Goal: Task Accomplishment & Management: Manage account settings

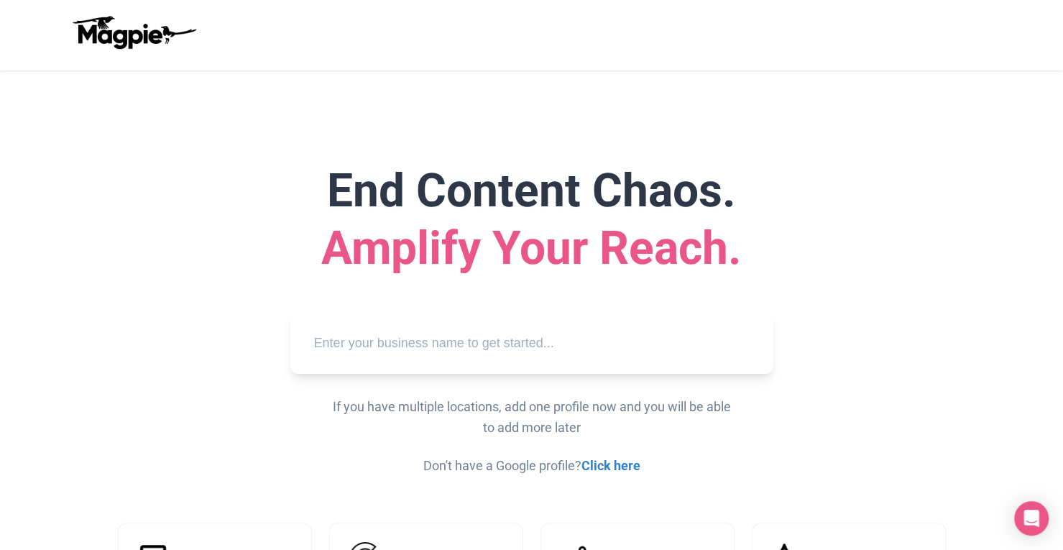
click at [482, 340] on input "text" at bounding box center [532, 343] width 460 height 40
paste input "Alcudia Bay Boat Rental"
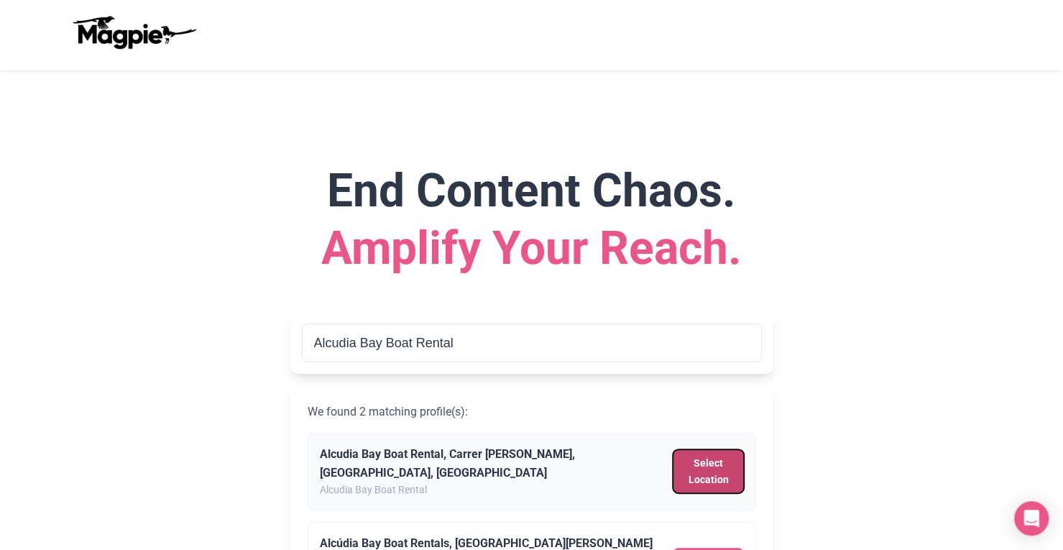
click at [694, 466] on button "Select Location" at bounding box center [708, 471] width 70 height 44
type input "Alcudia Bay Boat Rental, Carrer Cervantes, Can Picafort, Spain"
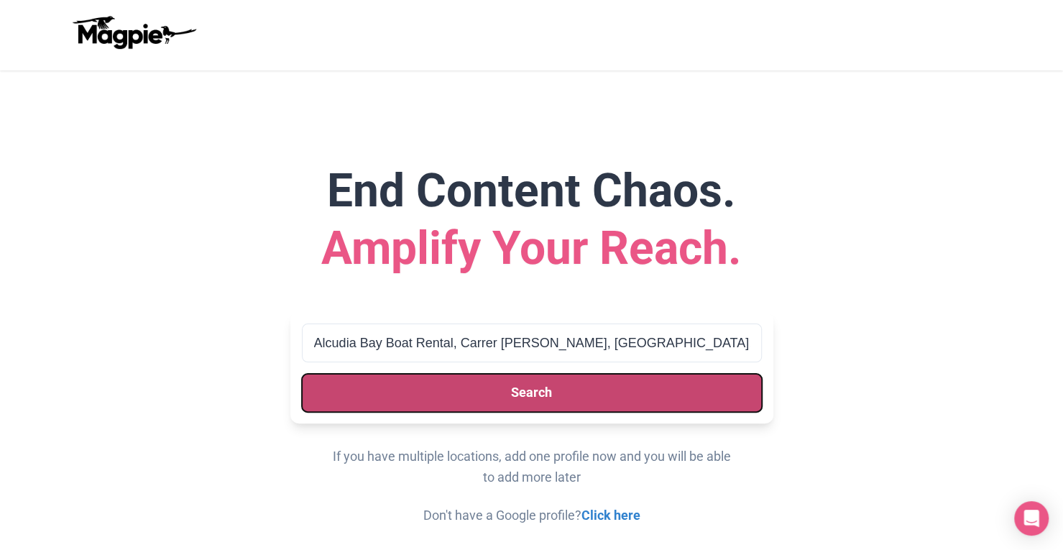
click at [607, 394] on button "Search" at bounding box center [532, 393] width 460 height 38
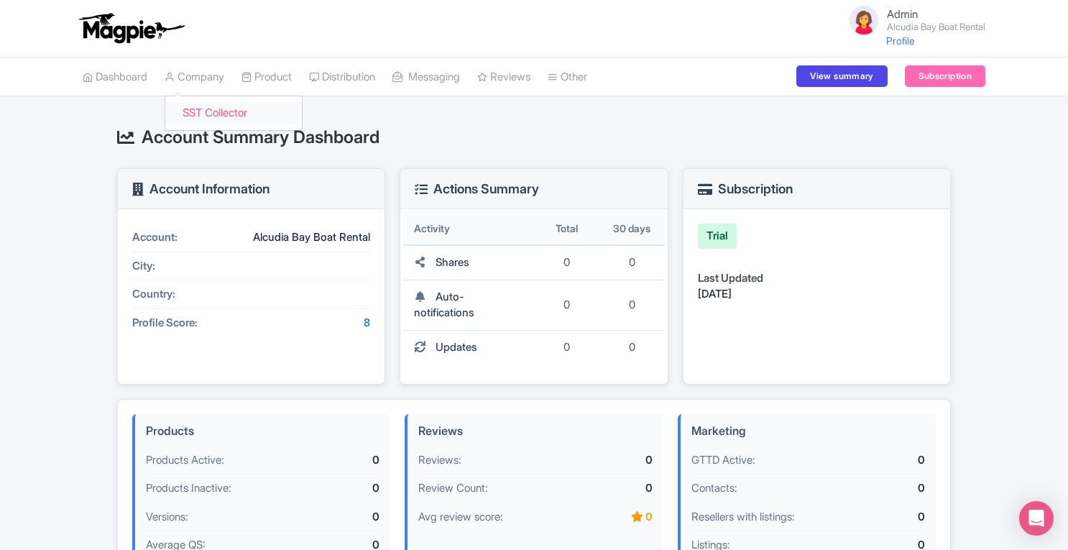
click at [219, 111] on link "SST Collector" at bounding box center [233, 113] width 137 height 22
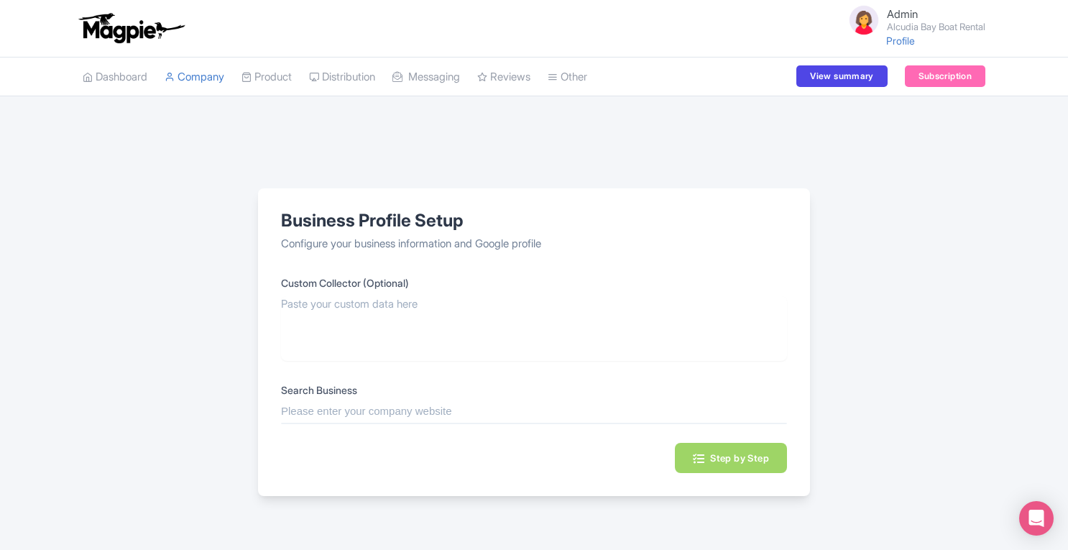
click at [428, 407] on input "text" at bounding box center [534, 411] width 506 height 17
paste input "Alcudia Bay Boat Rental"
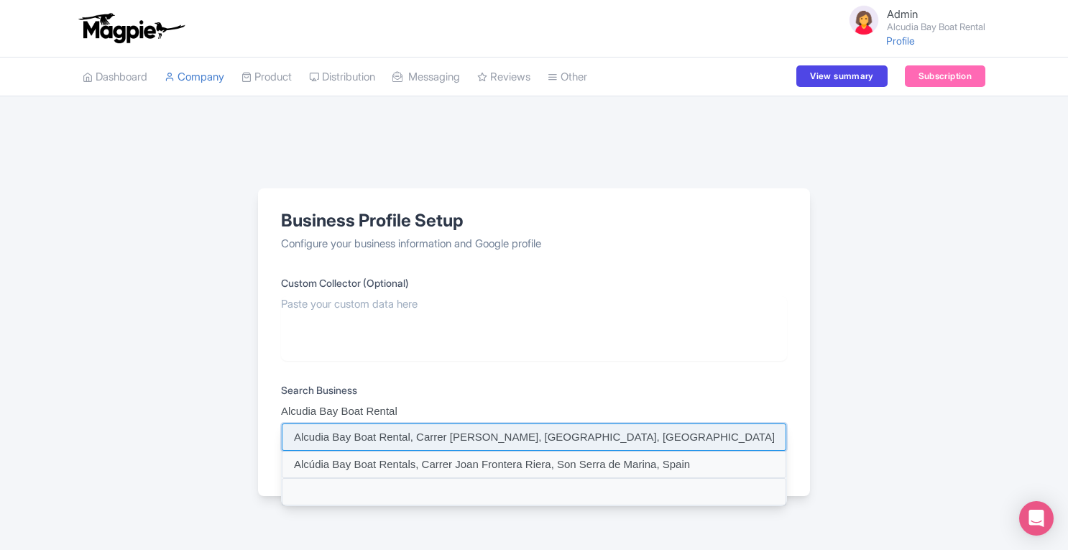
click at [627, 431] on input at bounding box center [534, 436] width 505 height 27
type input "Alcudia Bay Boat Rental, Carrer Cervantes, Can Picafort, Spain"
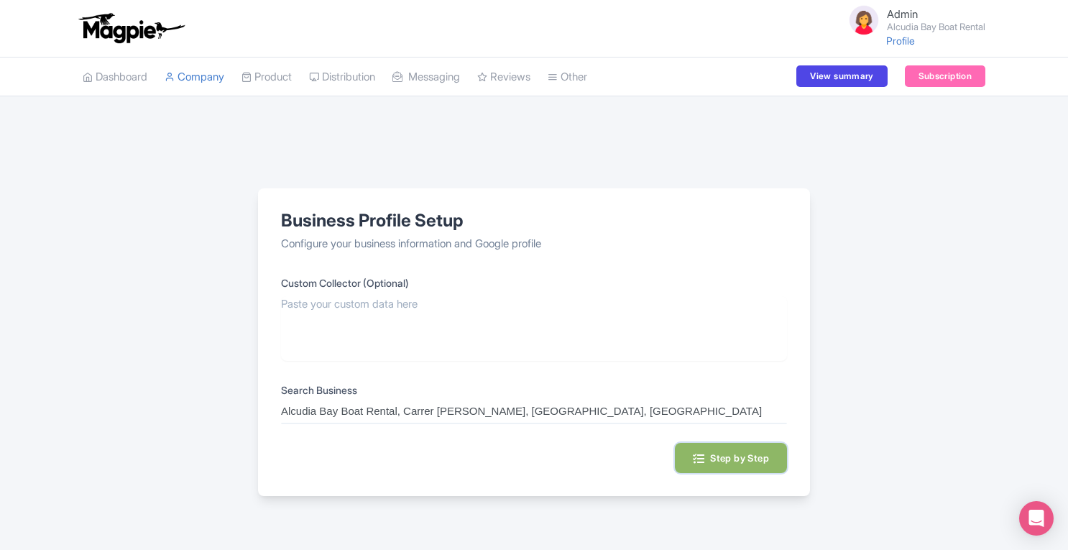
click at [740, 454] on button "Step by Step" at bounding box center [731, 458] width 112 height 30
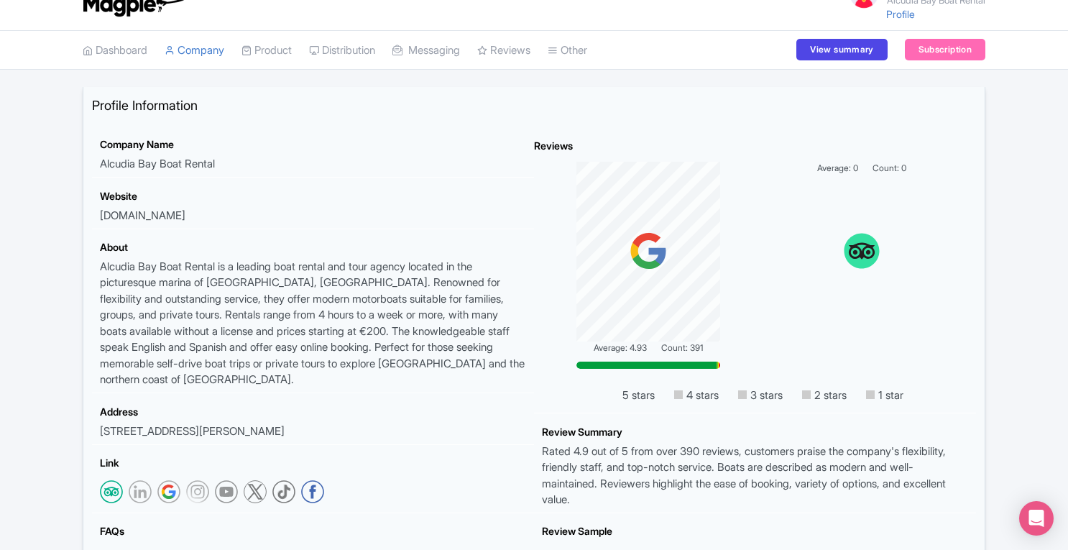
scroll to position [45, 0]
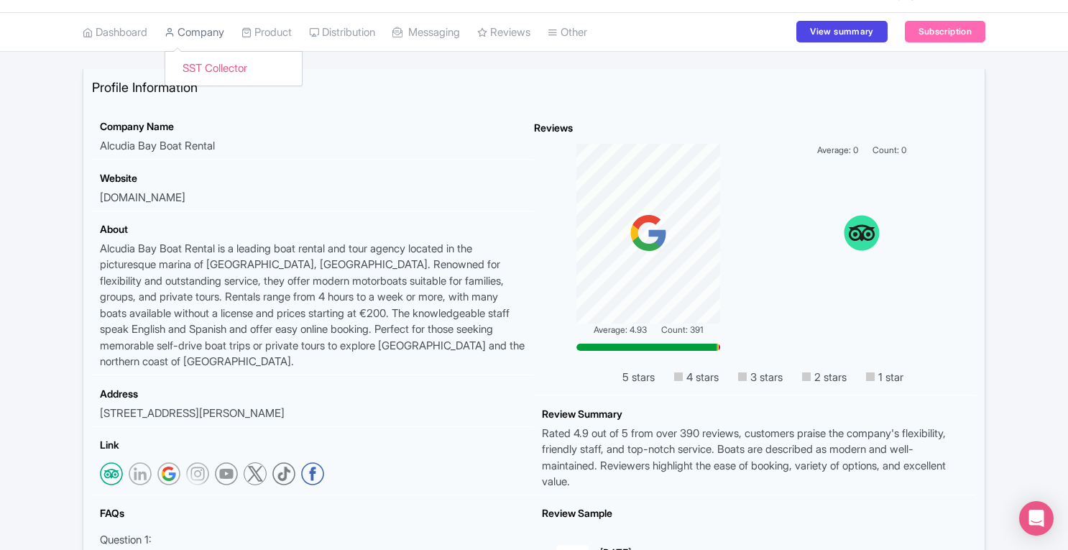
click at [214, 32] on link "Company" at bounding box center [195, 33] width 60 height 40
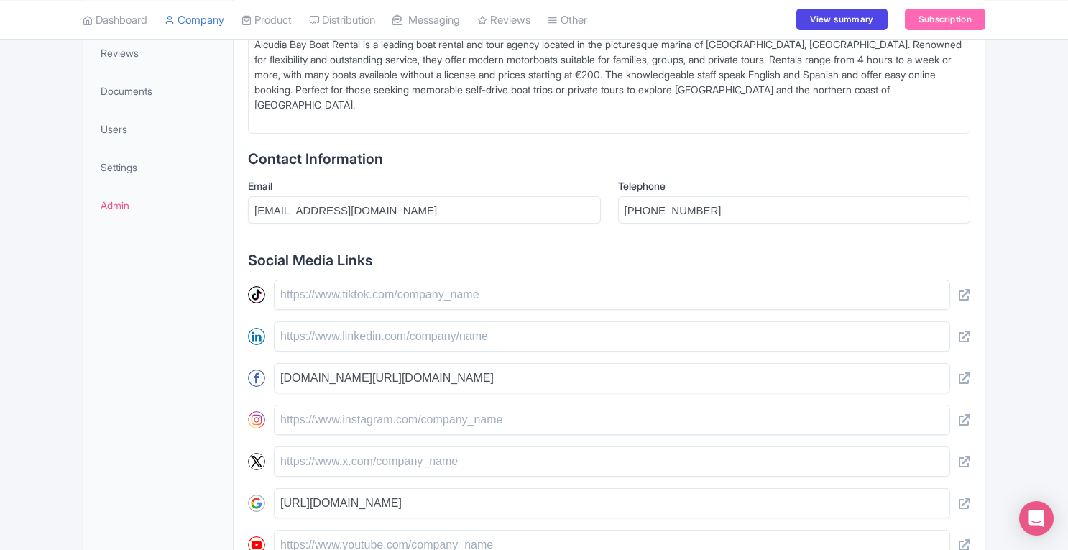
scroll to position [430, 0]
click at [128, 131] on link "Users" at bounding box center [158, 130] width 144 height 32
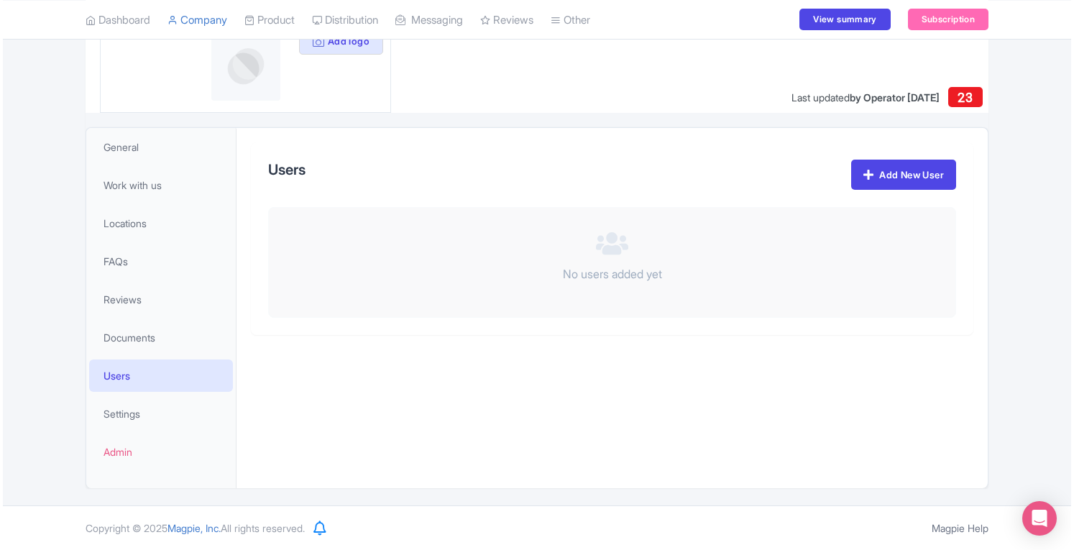
scroll to position [183, 0]
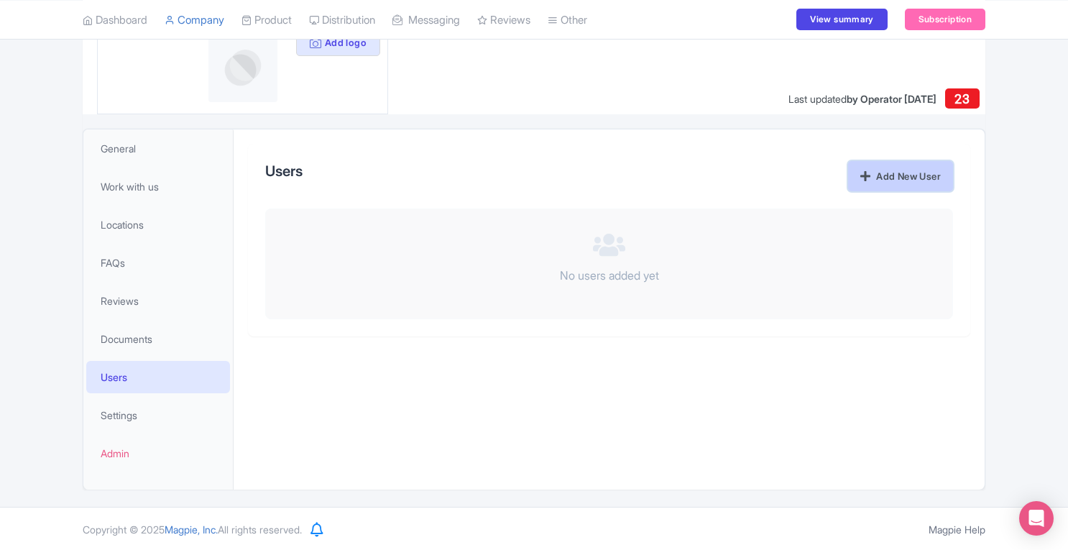
click at [872, 175] on link "Add New User" at bounding box center [900, 176] width 105 height 30
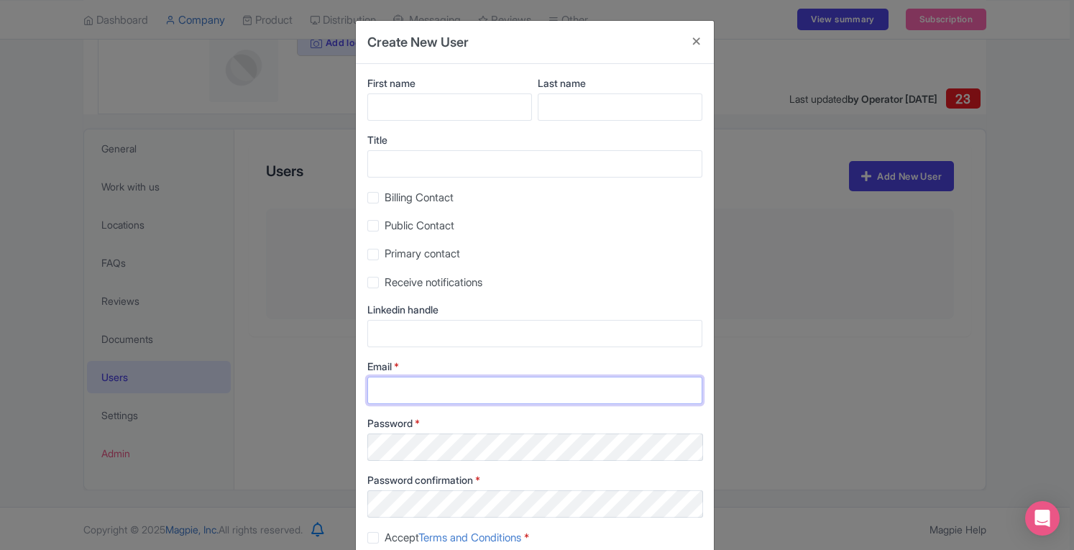
click at [495, 385] on input "Email *" at bounding box center [534, 390] width 335 height 27
paste input "info@alcudia-boat-rental.com"
type input "info@alcudia-boat-rental.com"
click at [385, 538] on label "Accept Terms and Conditions *" at bounding box center [457, 538] width 144 height 17
click at [385, 538] on input "Accept Terms and Conditions *" at bounding box center [389, 533] width 9 height 9
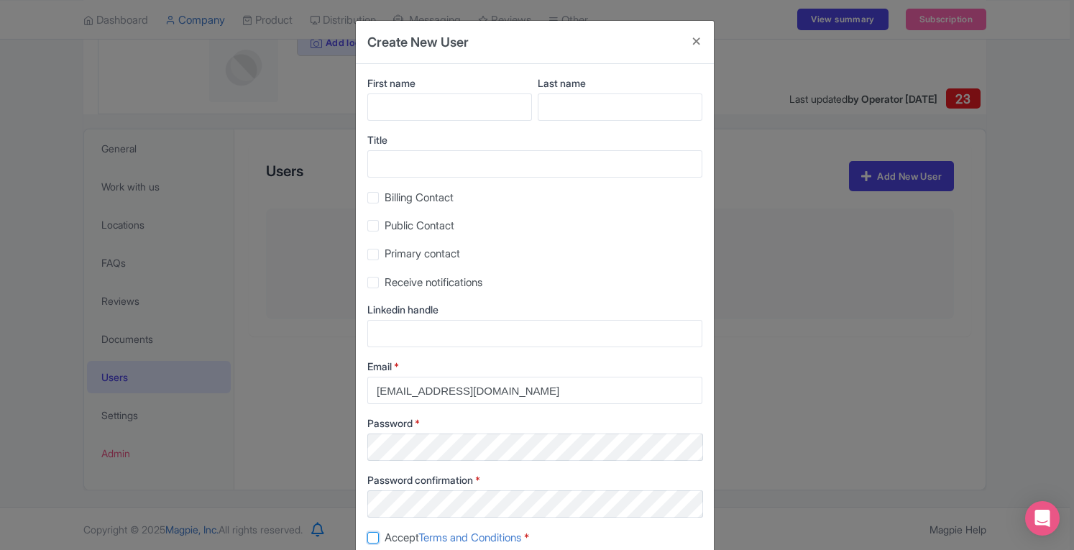
checkbox input "true"
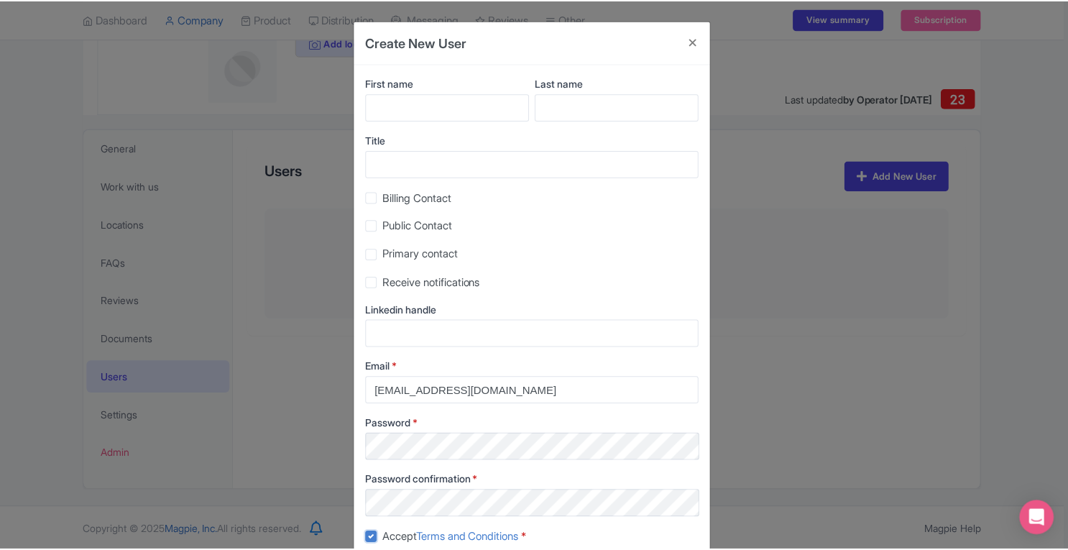
scroll to position [91, 0]
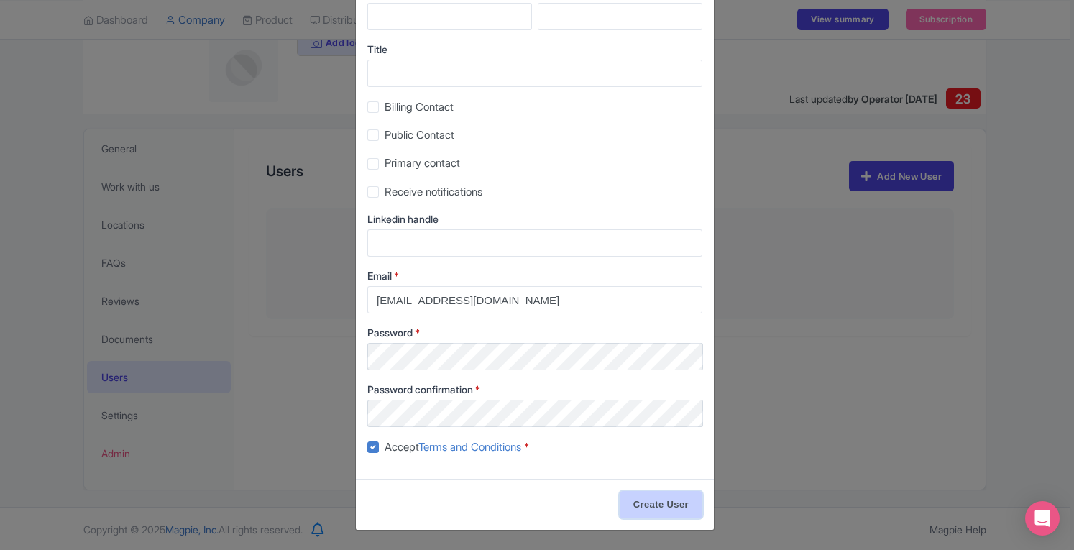
click at [648, 505] on input "Create User" at bounding box center [661, 504] width 83 height 27
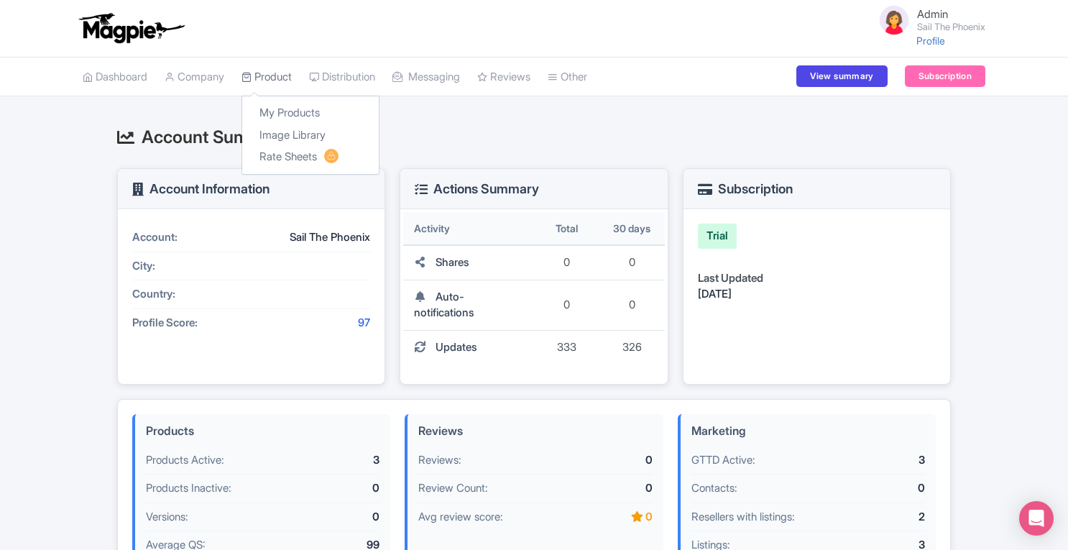
click at [276, 78] on link "Product" at bounding box center [267, 78] width 50 height 40
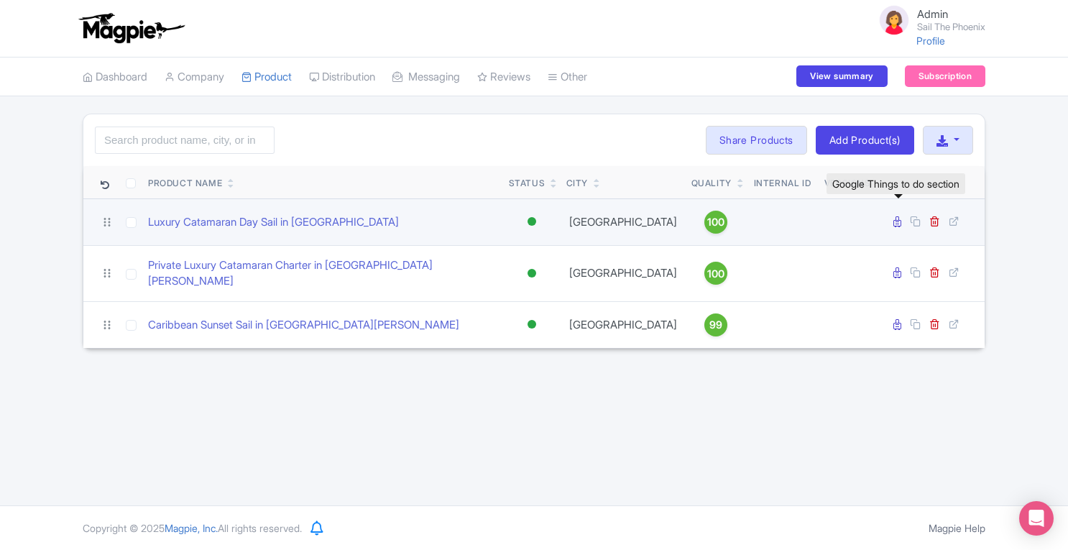
click at [896, 225] on icon at bounding box center [898, 221] width 8 height 11
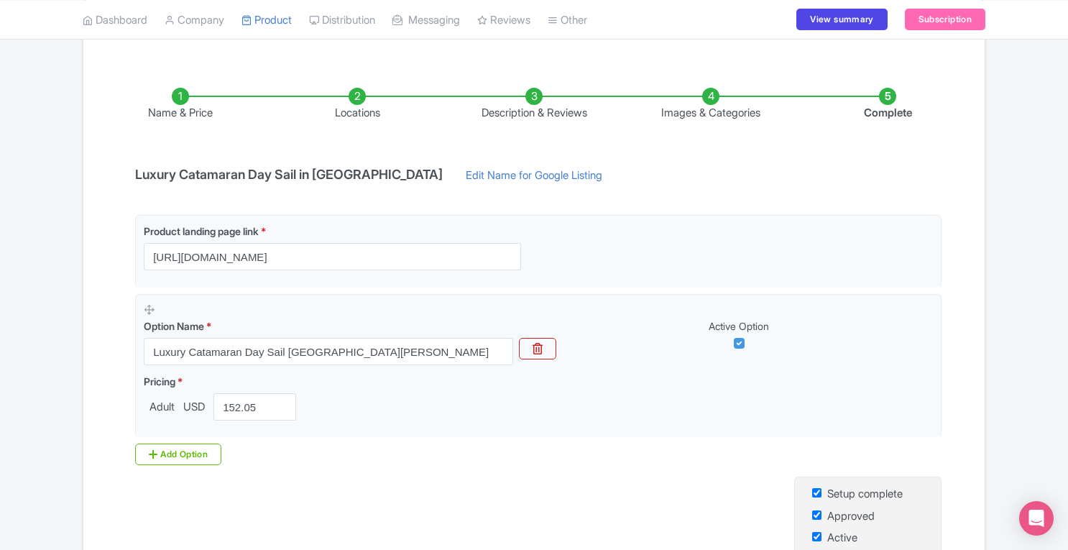
scroll to position [183, 0]
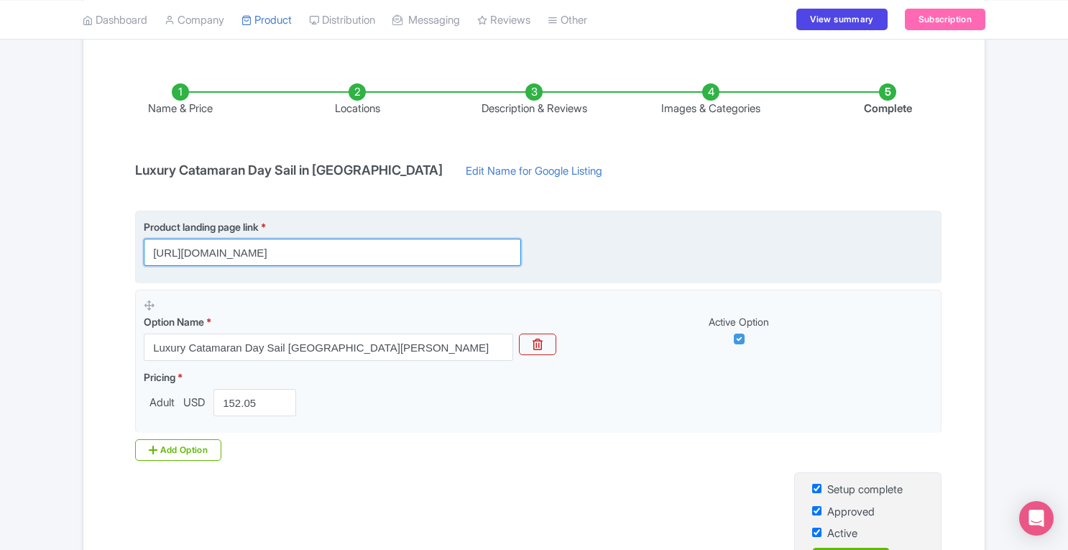
drag, startPoint x: 155, startPoint y: 247, endPoint x: 405, endPoint y: 237, distance: 250.3
click at [405, 239] on input "https://www.sailthephoenix.com/luxury-day-sail" at bounding box center [332, 252] width 377 height 27
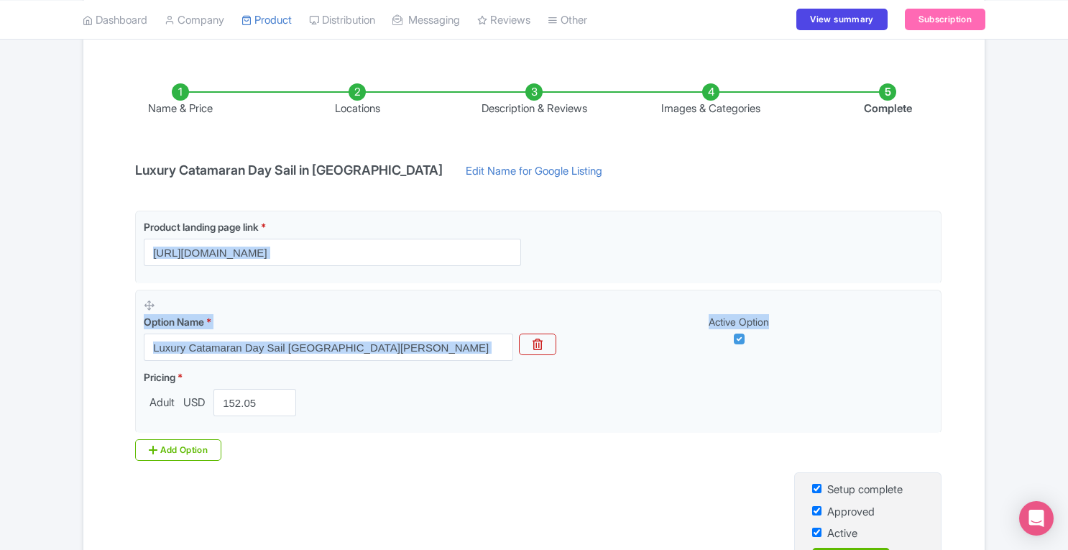
drag, startPoint x: 1063, startPoint y: 304, endPoint x: 1071, endPoint y: 216, distance: 88.8
click at [1068, 216] on html "Admin Sail The Phoenix Profile Users Settings Sign out Dashboard Company SST Co…" at bounding box center [534, 92] width 1068 height 550
click at [1047, 239] on div "← Back to Products Luxury Catamaran Day Sail in Sint Maarten ID# DAJBIS Content…" at bounding box center [534, 287] width 1068 height 713
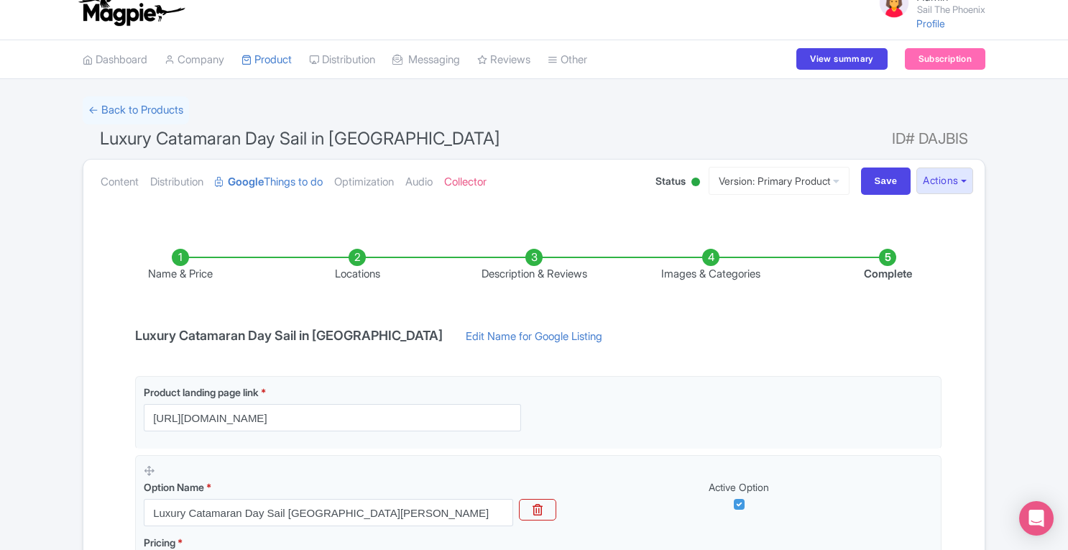
scroll to position [14, 0]
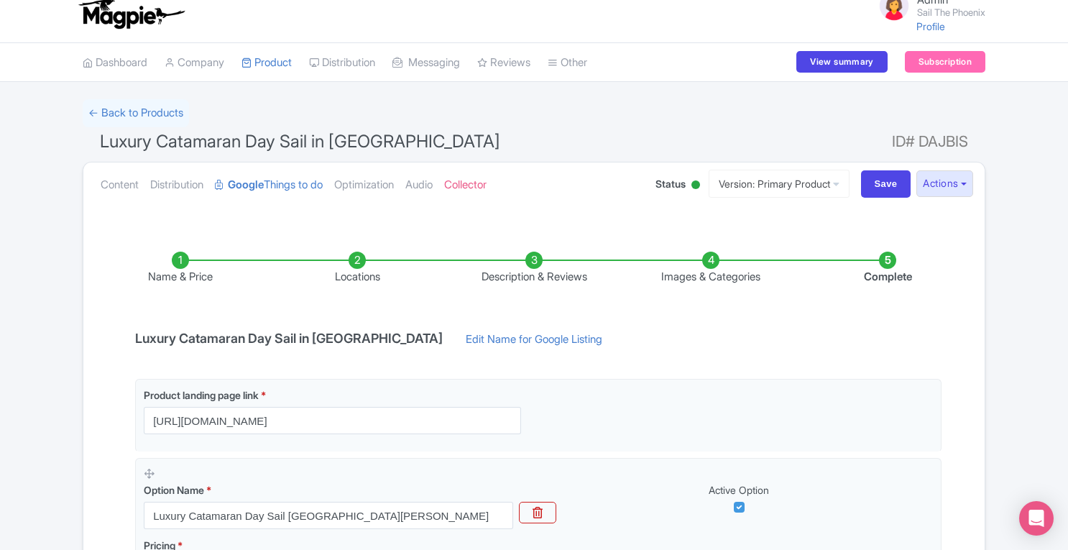
click at [93, 188] on div "Content Distribution Google Things to do Optimization Audio Collector Status Ac…" at bounding box center [533, 184] width 901 height 44
click at [114, 182] on link "Content" at bounding box center [120, 184] width 38 height 45
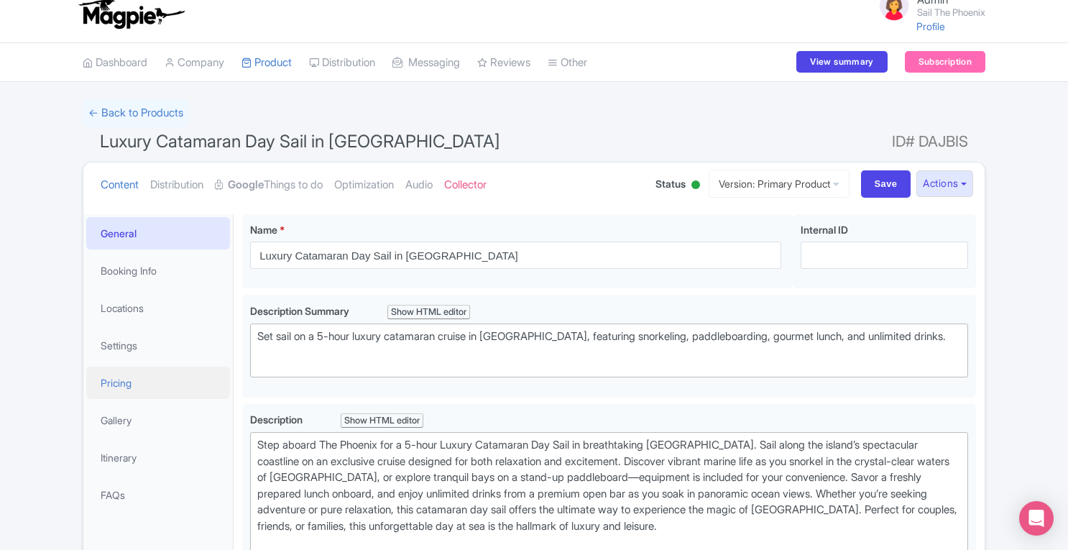
click at [132, 387] on link "Pricing" at bounding box center [158, 383] width 144 height 32
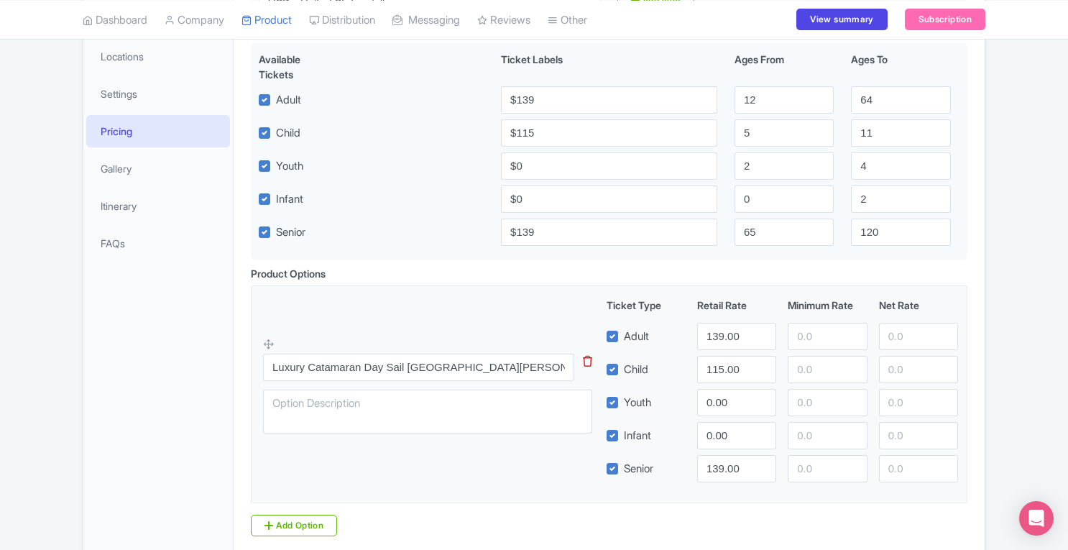
scroll to position [0, 0]
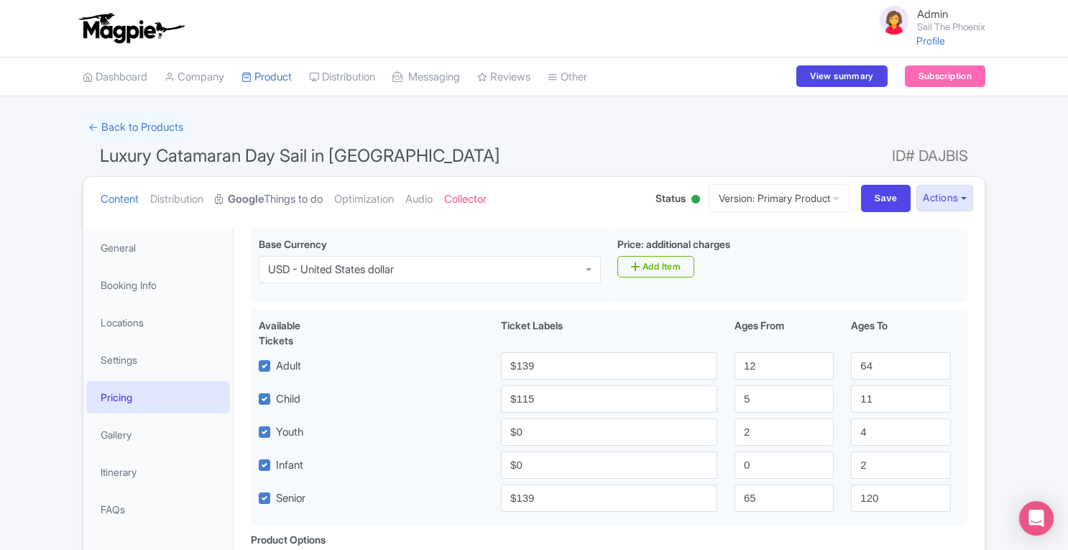
click at [295, 196] on link "Google Things to do" at bounding box center [269, 199] width 108 height 45
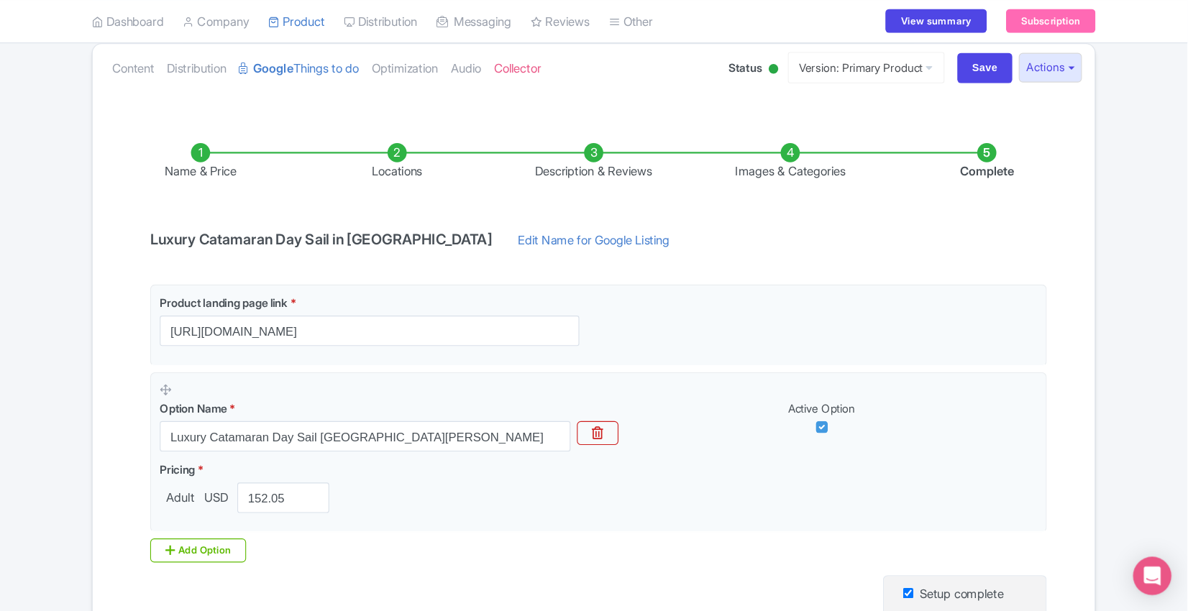
scroll to position [137, 0]
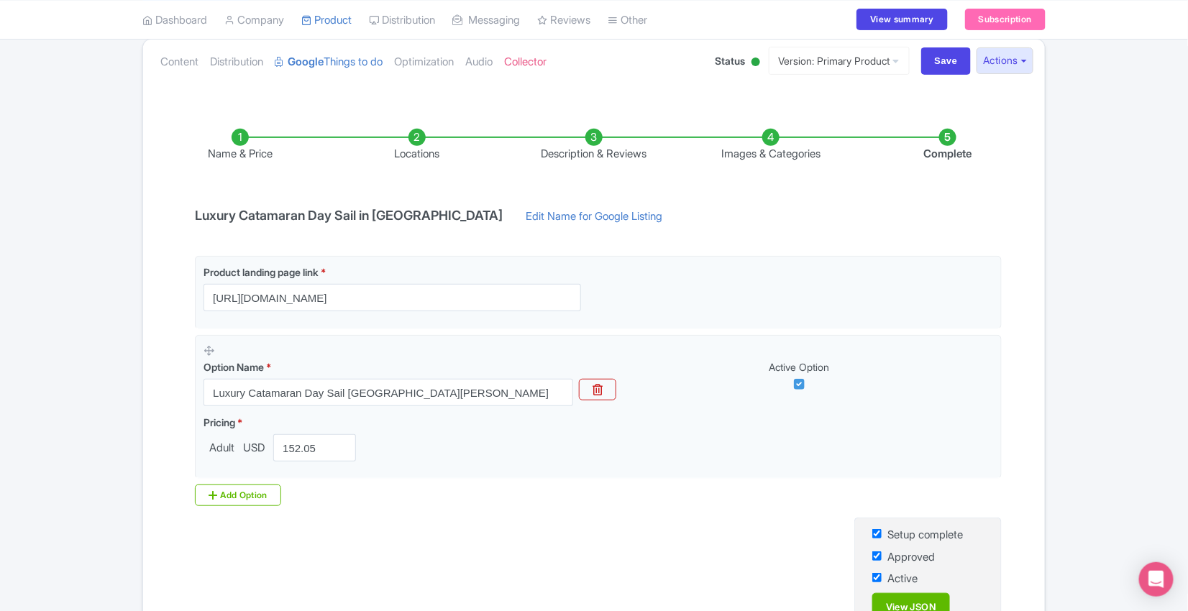
drag, startPoint x: 1073, startPoint y: 8, endPoint x: 372, endPoint y: 548, distance: 884.6
click at [372, 548] on div "Name & Price Locations Description & Reviews Images & Categories Complete Luxur…" at bounding box center [594, 390] width 884 height 580
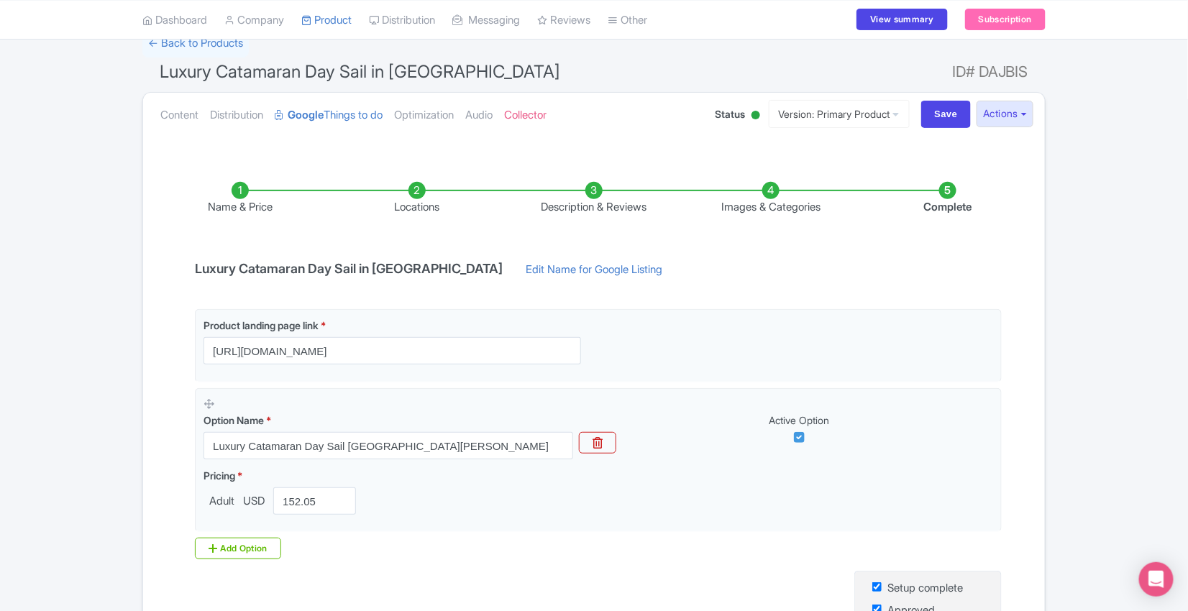
scroll to position [78, 0]
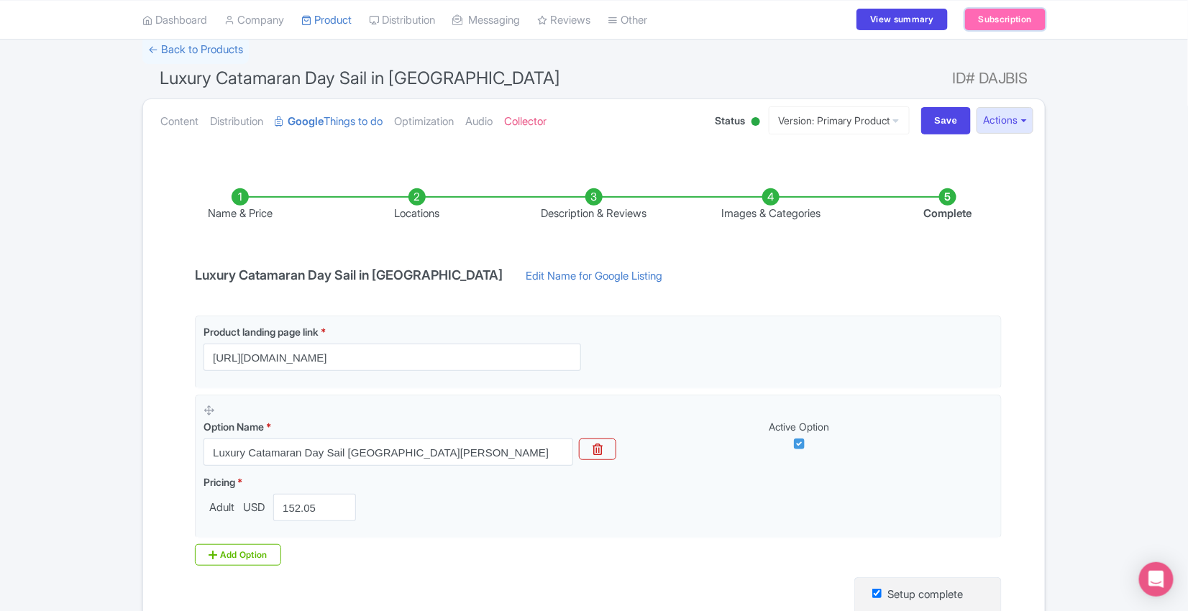
click at [994, 15] on link "Subscription" at bounding box center [1005, 20] width 81 height 22
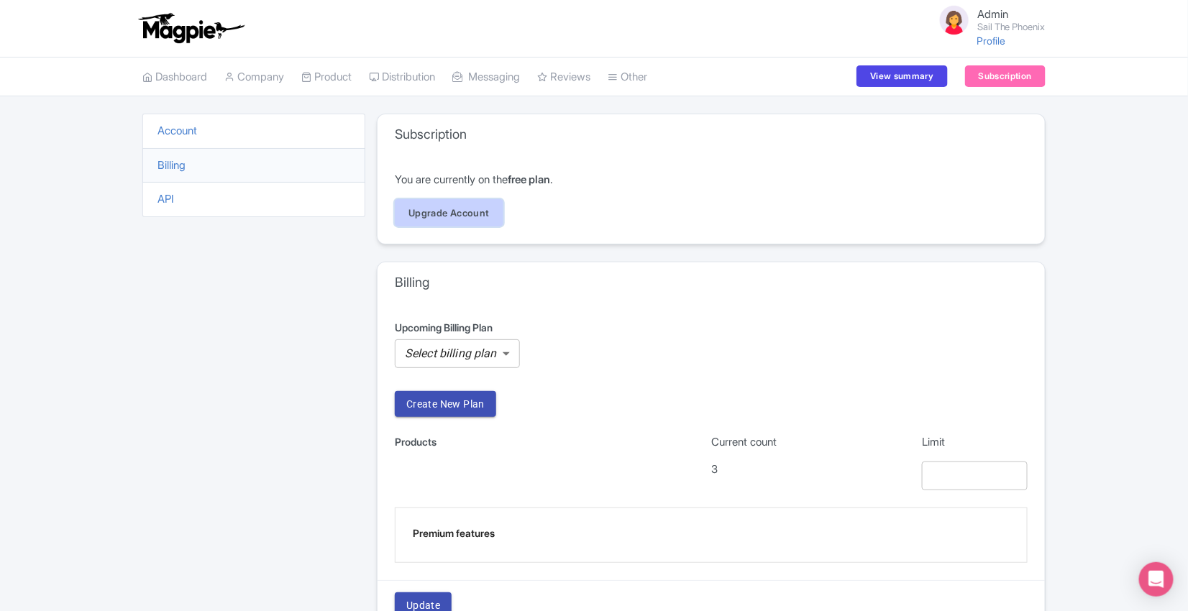
click at [458, 212] on link "Upgrade Account" at bounding box center [449, 212] width 109 height 27
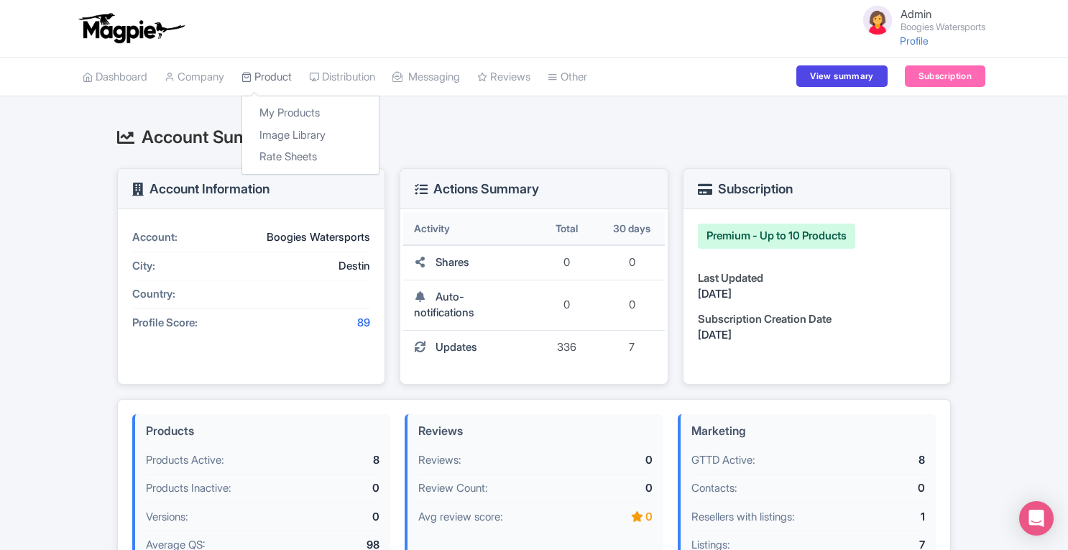
click at [269, 73] on link "Product" at bounding box center [267, 78] width 50 height 40
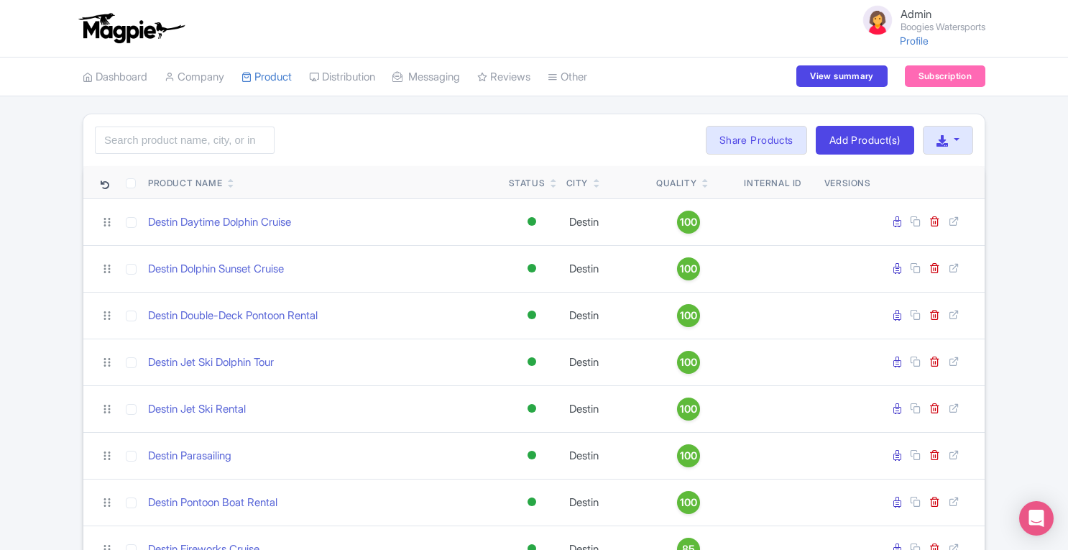
scroll to position [81, 0]
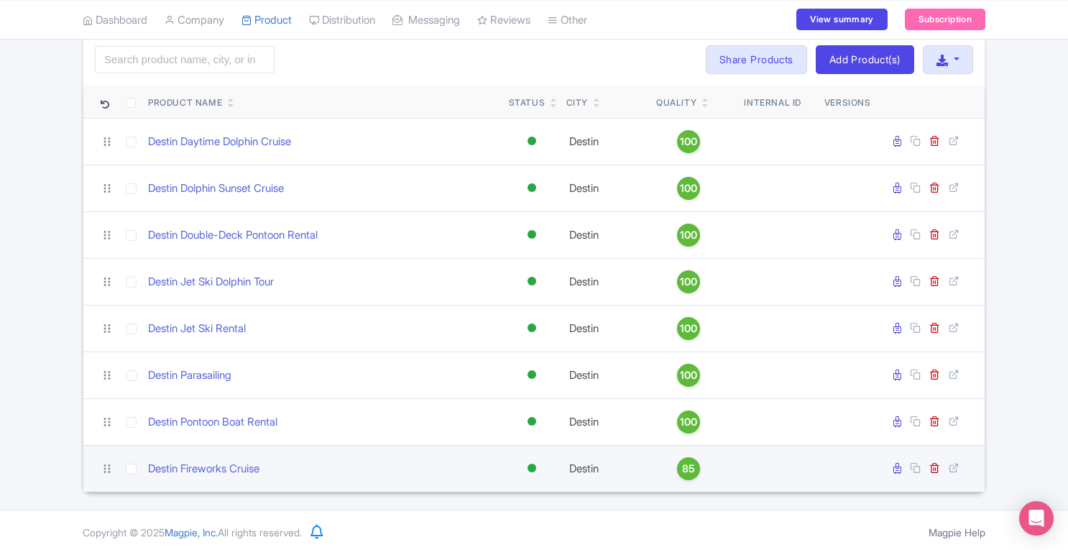
click at [692, 468] on span "85" at bounding box center [688, 469] width 13 height 16
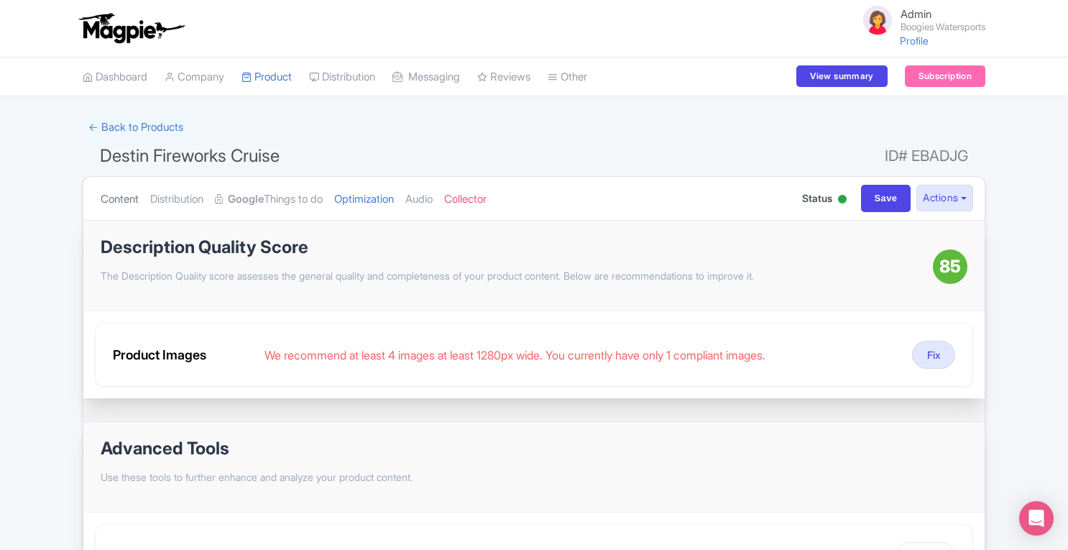
click at [115, 202] on link "Content" at bounding box center [120, 199] width 38 height 45
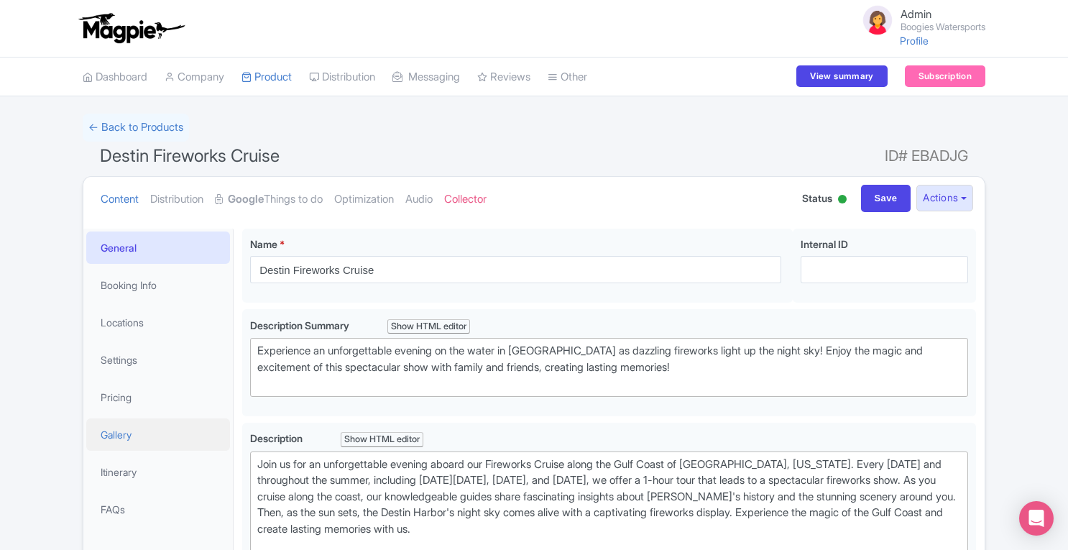
click at [136, 432] on link "Gallery" at bounding box center [158, 434] width 144 height 32
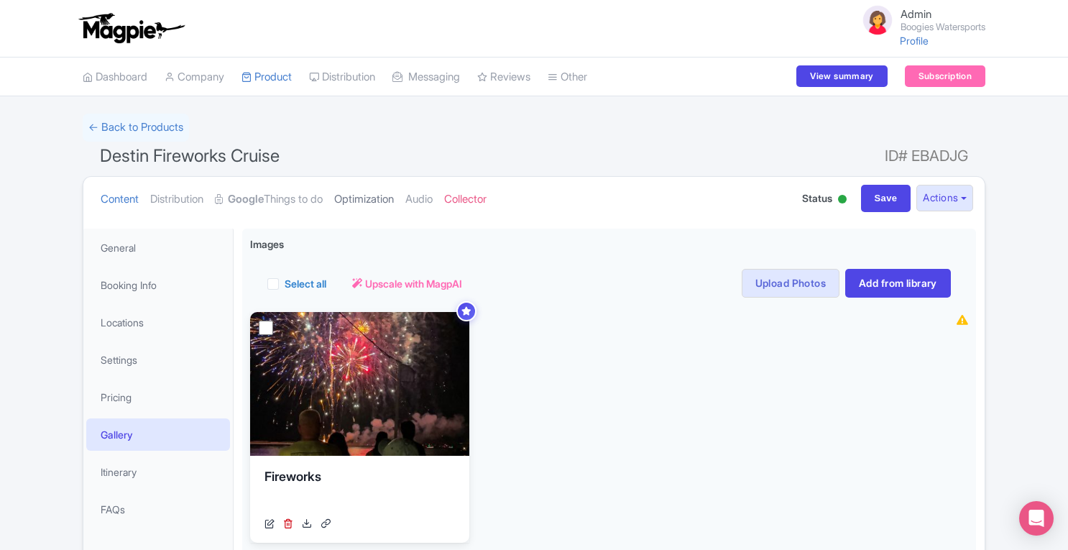
click at [392, 206] on link "Optimization" at bounding box center [364, 199] width 60 height 45
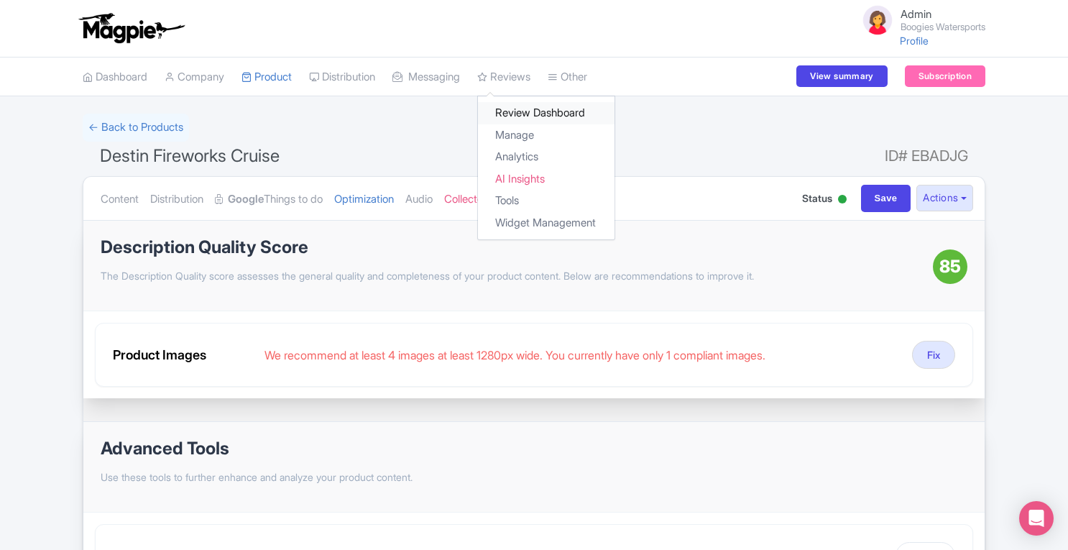
click at [516, 115] on link "Review Dashboard" at bounding box center [546, 113] width 137 height 22
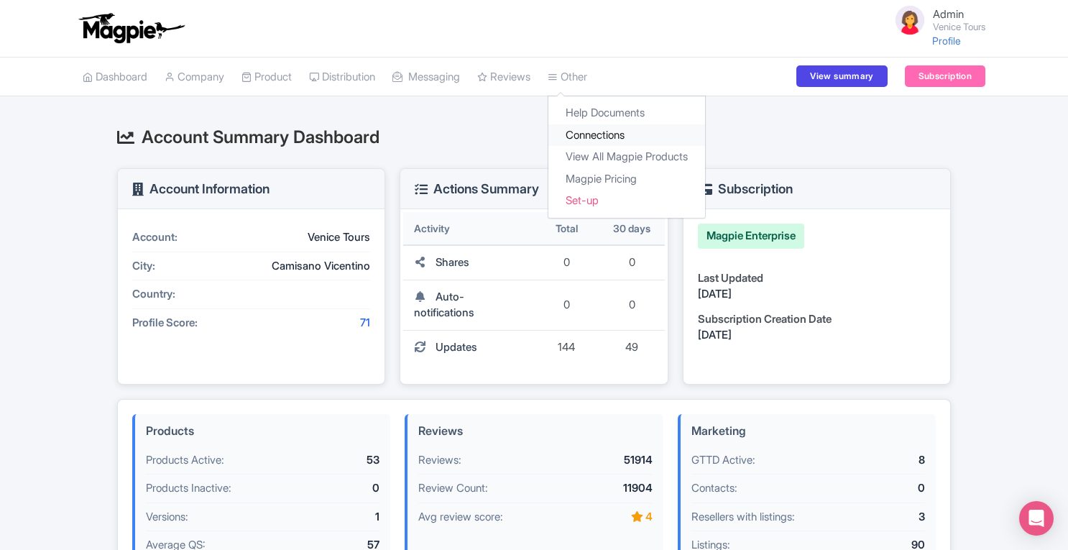
click at [607, 128] on link "Connections" at bounding box center [626, 135] width 157 height 22
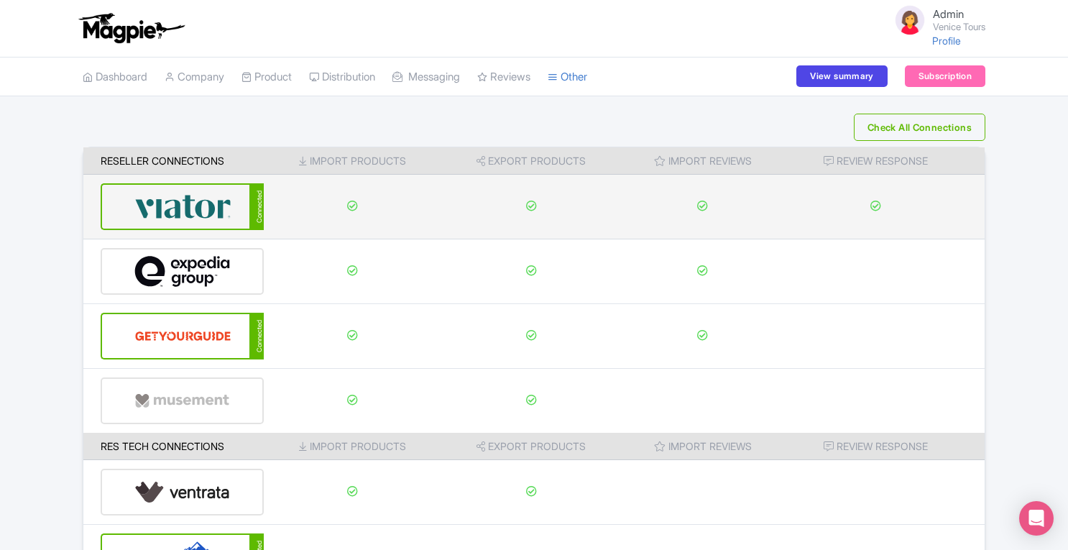
click at [233, 203] on div "Connected" at bounding box center [182, 206] width 163 height 47
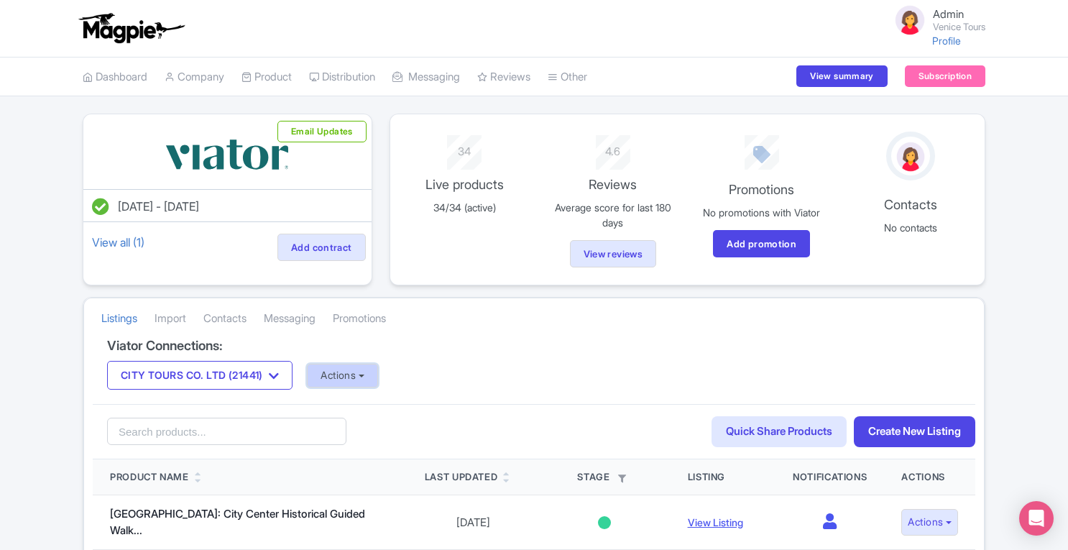
click at [347, 369] on button "Actions" at bounding box center [342, 376] width 71 height 24
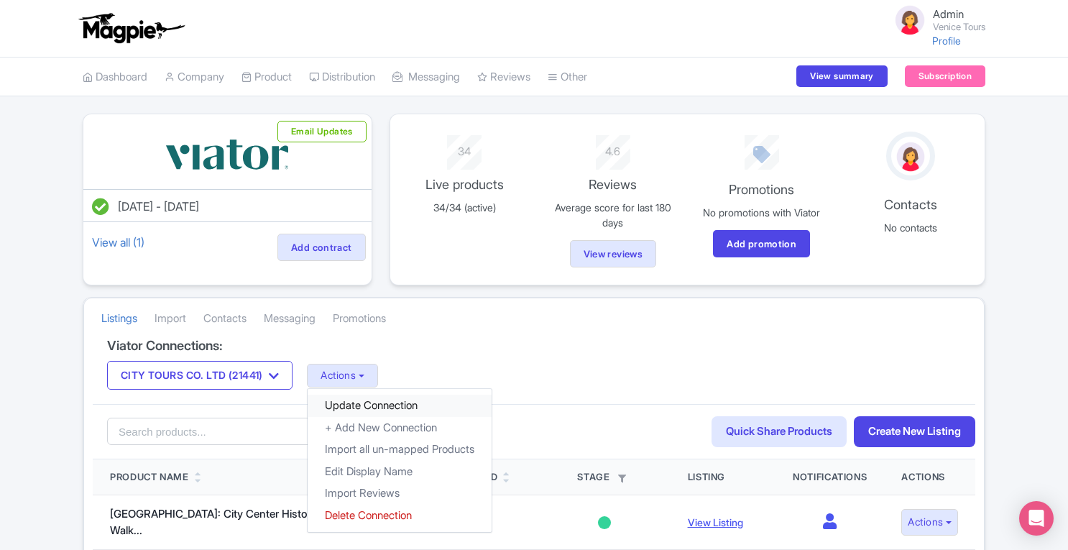
click at [355, 399] on link "Update Connection" at bounding box center [400, 406] width 184 height 22
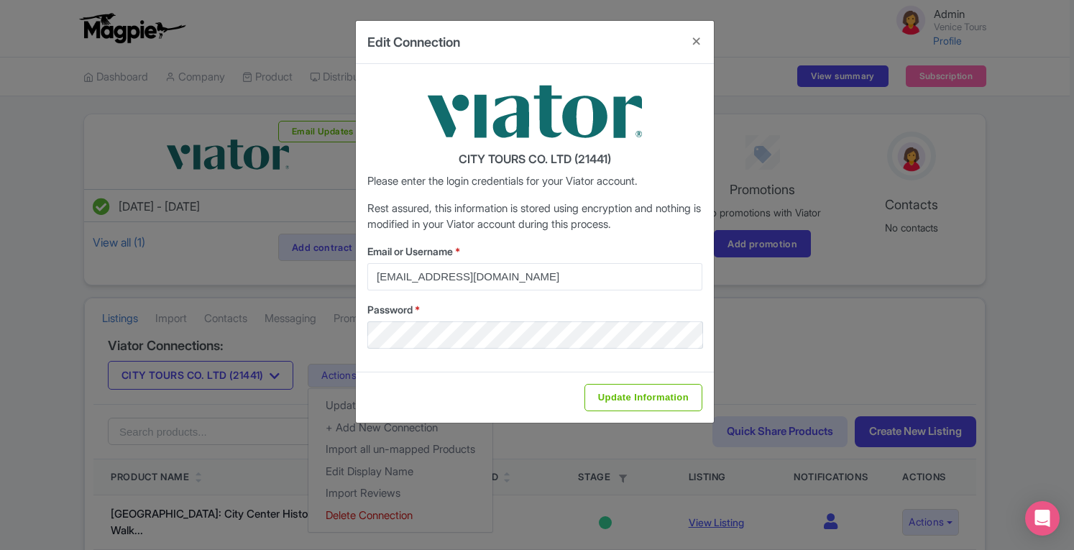
click at [1002, 238] on div "Edit Connection CITY [GEOGRAPHIC_DATA] CO. LTD (21441) Please enter the login c…" at bounding box center [537, 275] width 1074 height 550
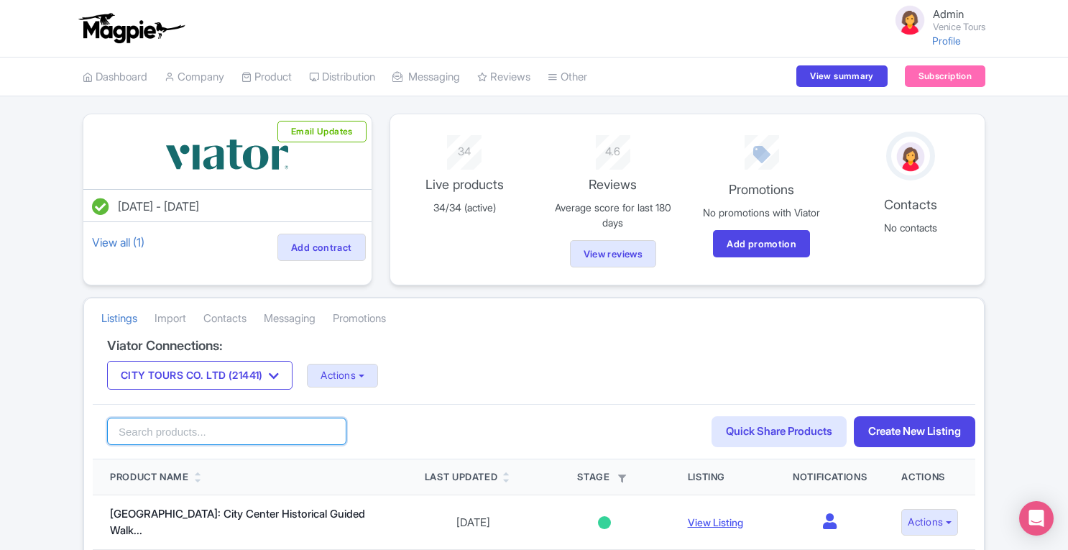
click at [234, 425] on input "search" at bounding box center [226, 431] width 239 height 27
paste input "San Marco to [GEOGRAPHIC_DATA]"
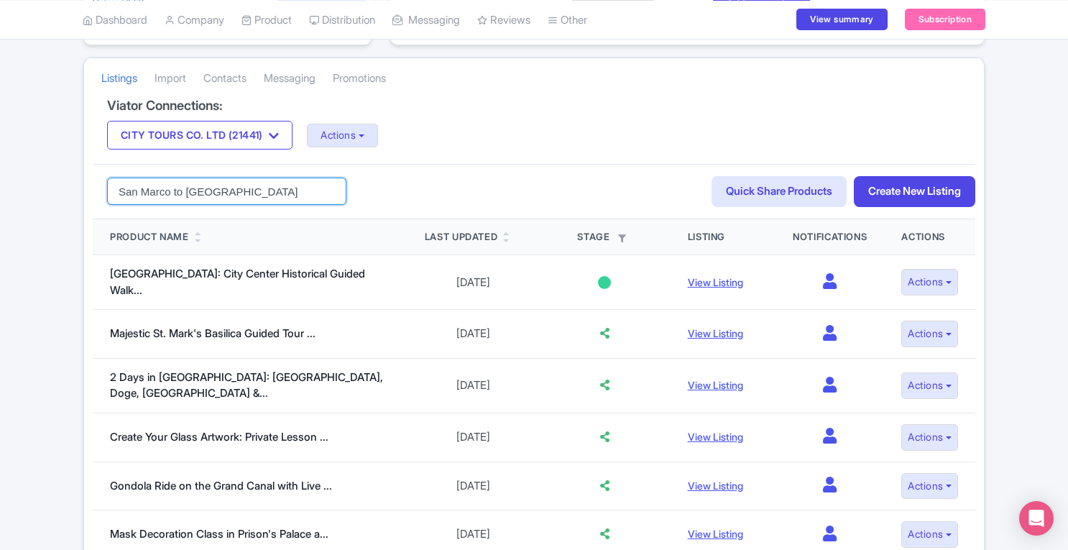
scroll to position [237, 0]
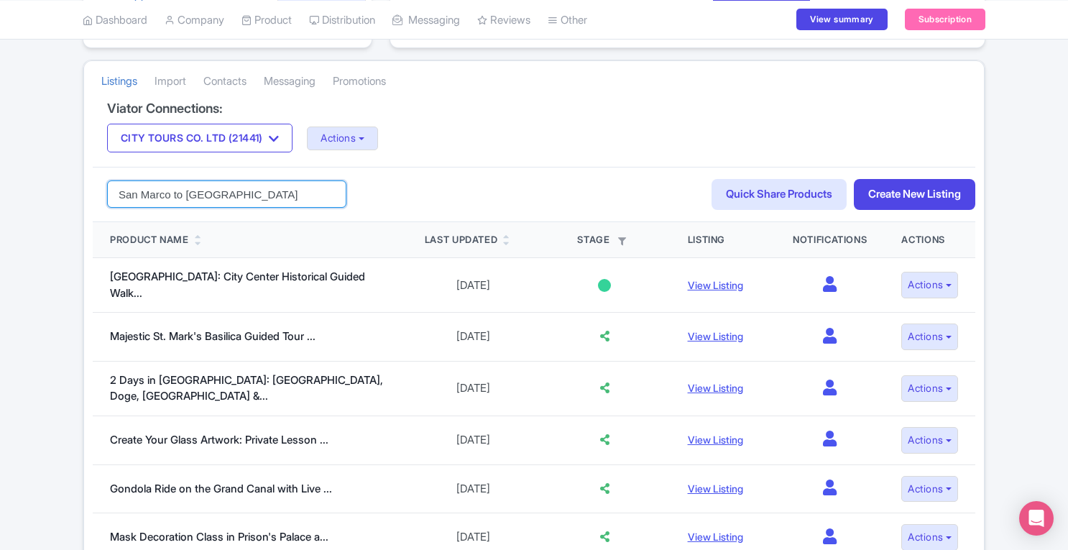
type input "San Marco to [GEOGRAPHIC_DATA]"
click button "Search" at bounding box center [0, 0] width 0 height 0
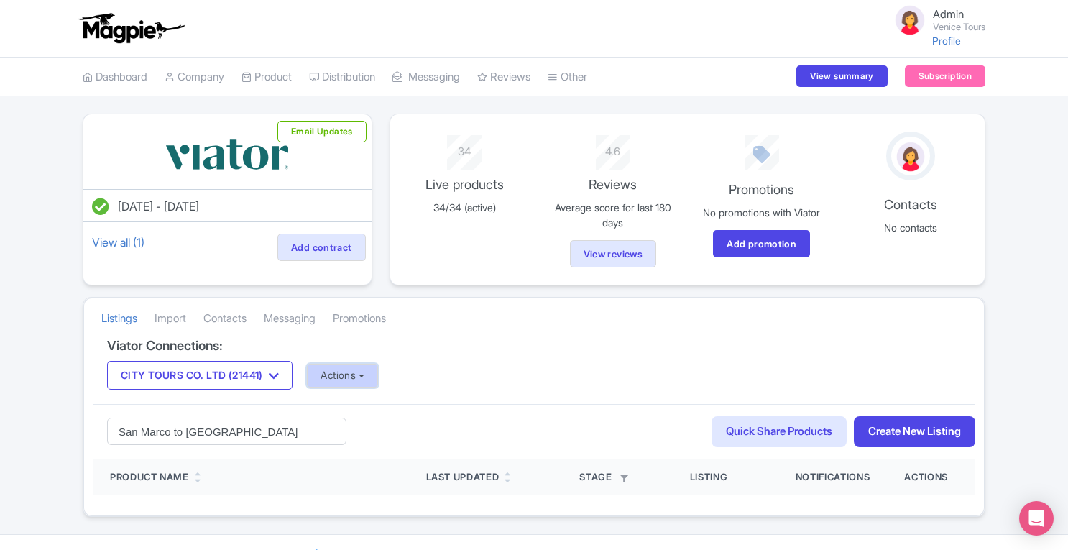
click at [348, 367] on button "Actions" at bounding box center [342, 376] width 71 height 24
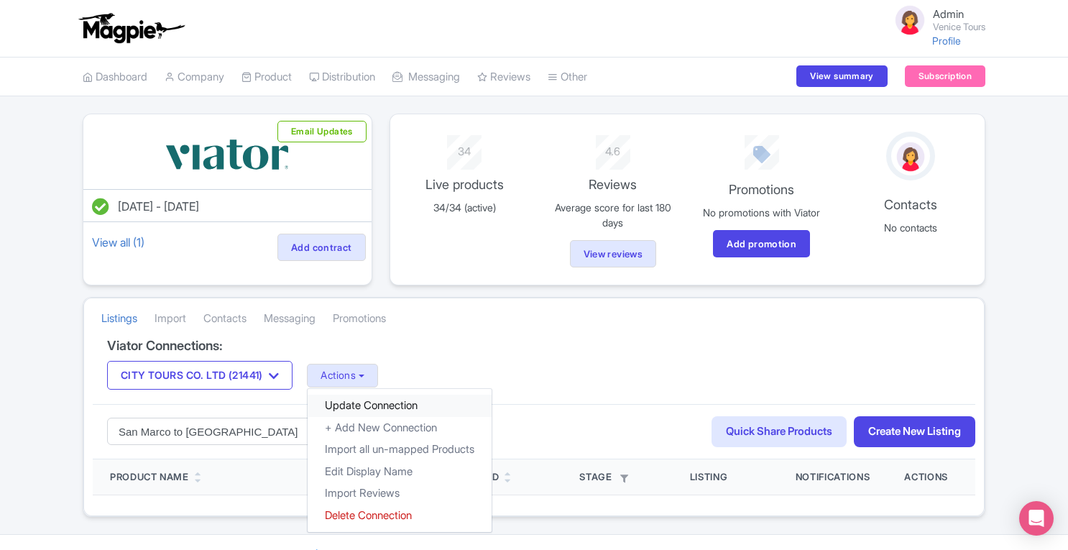
click at [365, 402] on link "Update Connection" at bounding box center [400, 406] width 184 height 22
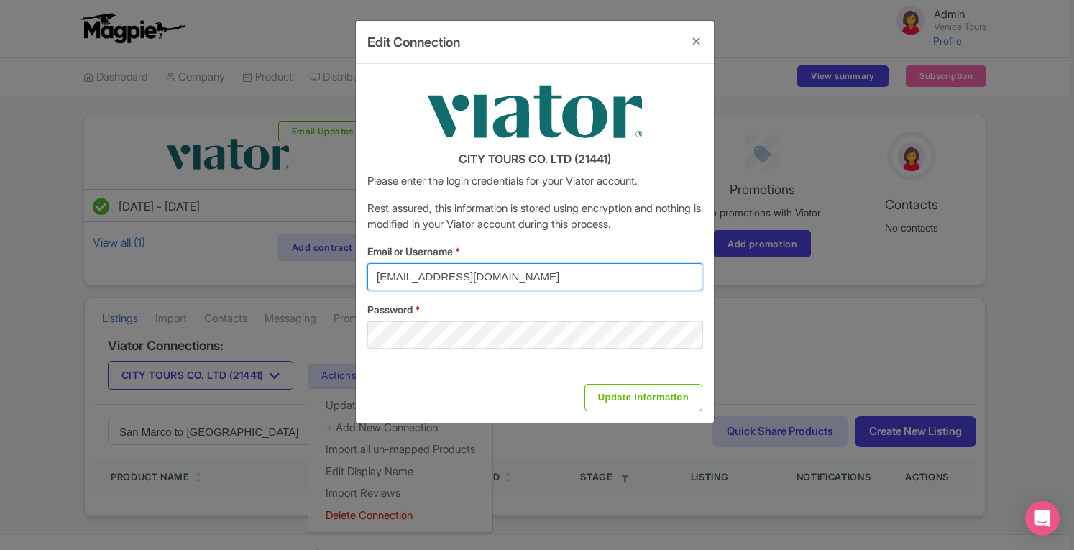
drag, startPoint x: 548, startPoint y: 267, endPoint x: 250, endPoint y: 289, distance: 299.2
click at [250, 289] on div "Edit Connection CITY [GEOGRAPHIC_DATA] CO. LTD (21441) Please enter the login c…" at bounding box center [537, 275] width 1074 height 550
type input "[EMAIL_ADDRESS][DOMAIN_NAME]"
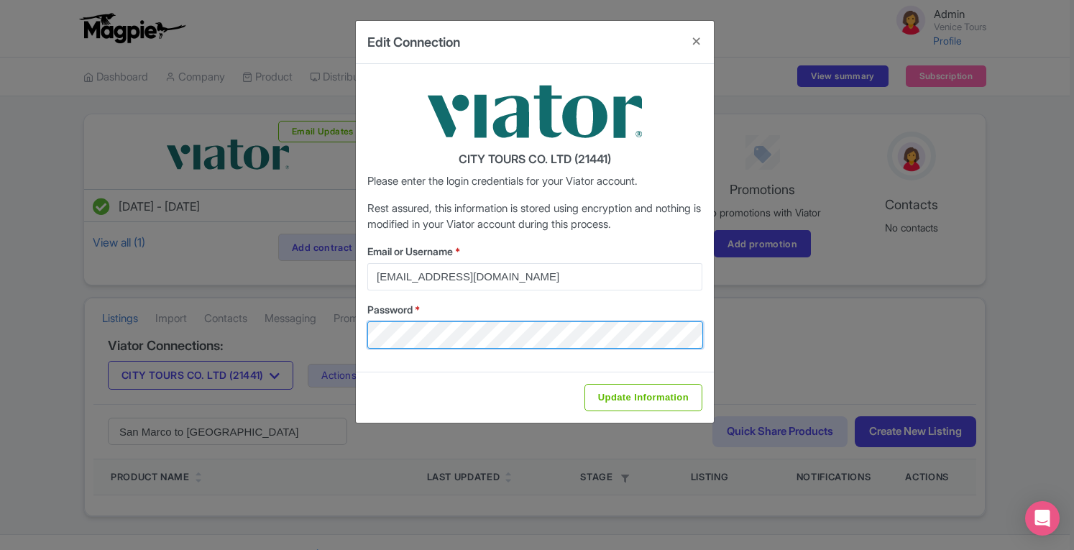
click at [287, 350] on div "Edit Connection CITY [GEOGRAPHIC_DATA] CO. LTD (21441) Please enter the login c…" at bounding box center [537, 275] width 1074 height 550
click at [584, 384] on input "Update Information" at bounding box center [643, 397] width 118 height 27
type input "Saving..."
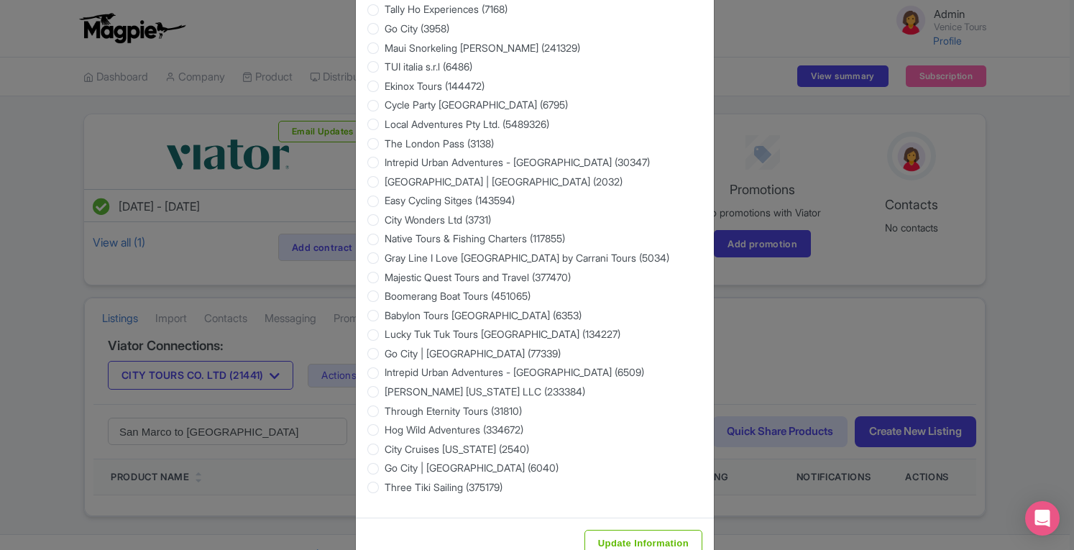
scroll to position [2300, 0]
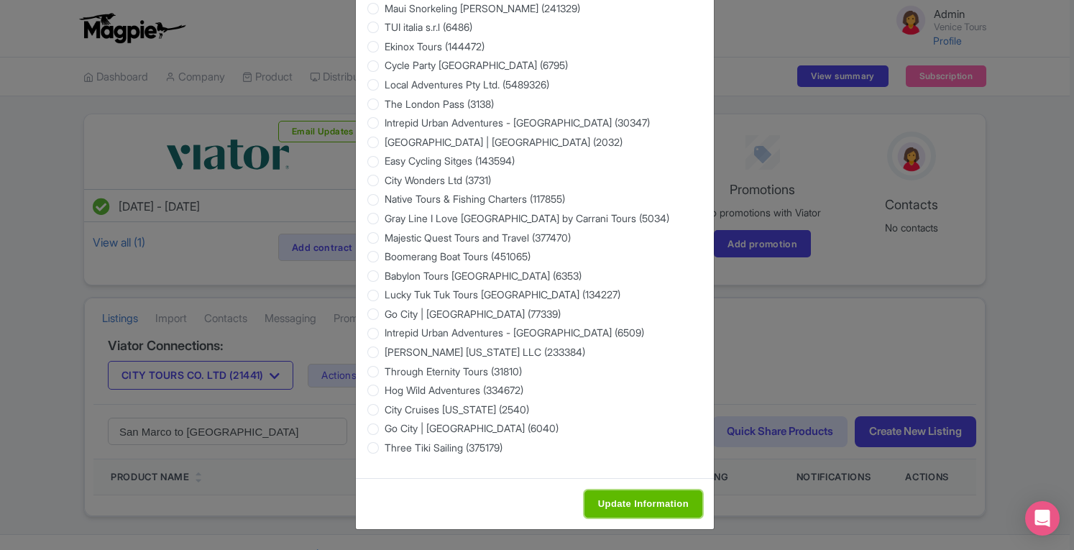
click at [595, 505] on input "Update Information" at bounding box center [643, 503] width 118 height 27
type input "Saving..."
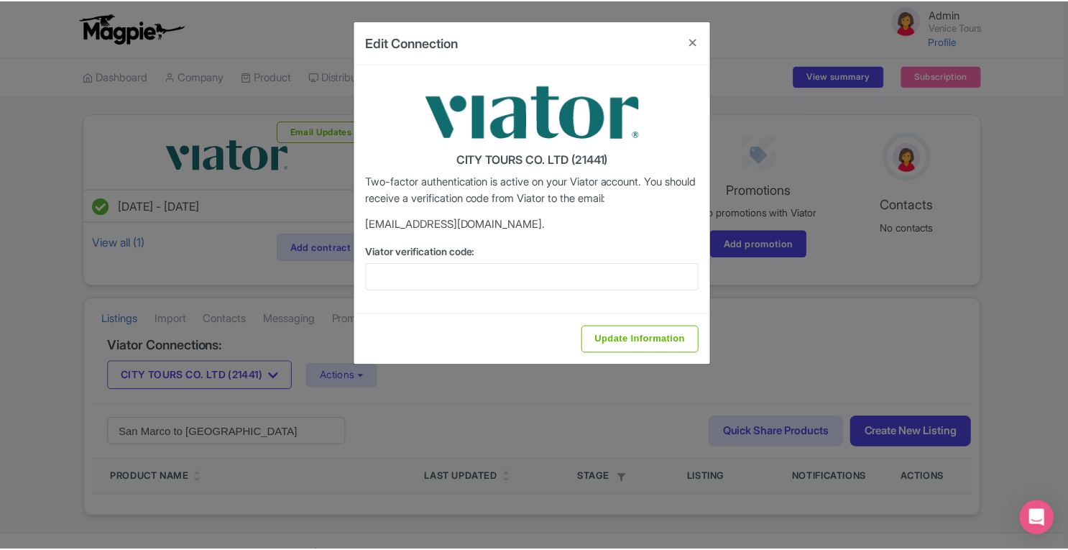
scroll to position [0, 0]
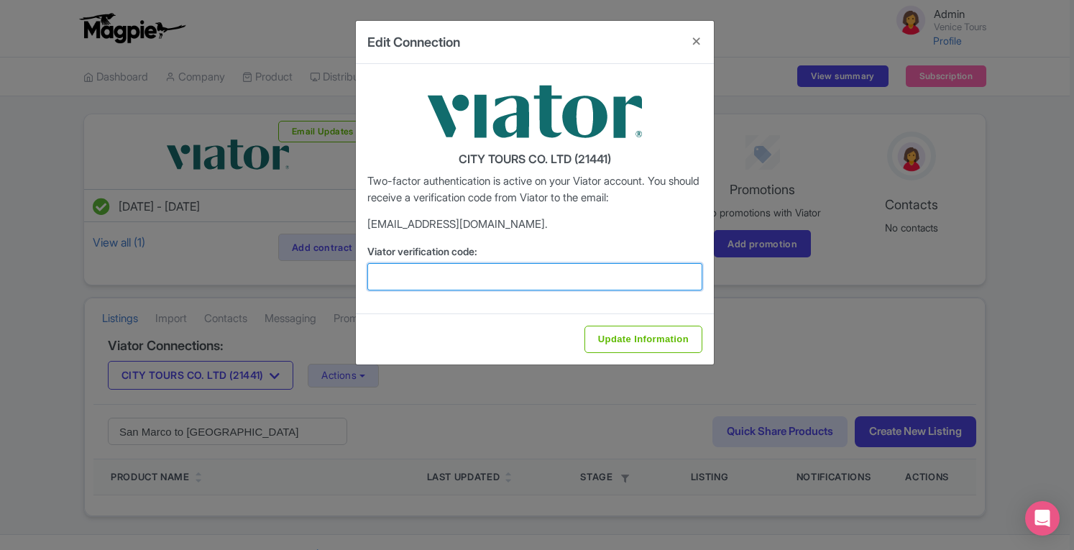
click at [430, 273] on input "Viator verification code:" at bounding box center [534, 276] width 335 height 27
paste input "482005"
type input "482005"
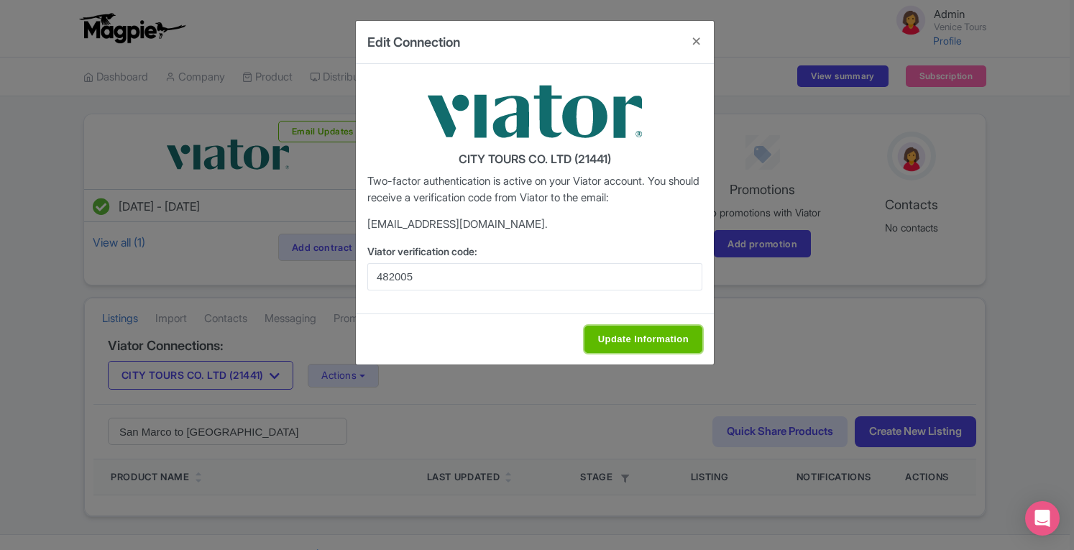
click at [605, 340] on input "Update Information" at bounding box center [643, 339] width 118 height 27
click at [613, 334] on input "Update Information" at bounding box center [643, 339] width 118 height 27
type input "Update Information"
